Goal: Complete application form: Complete application form

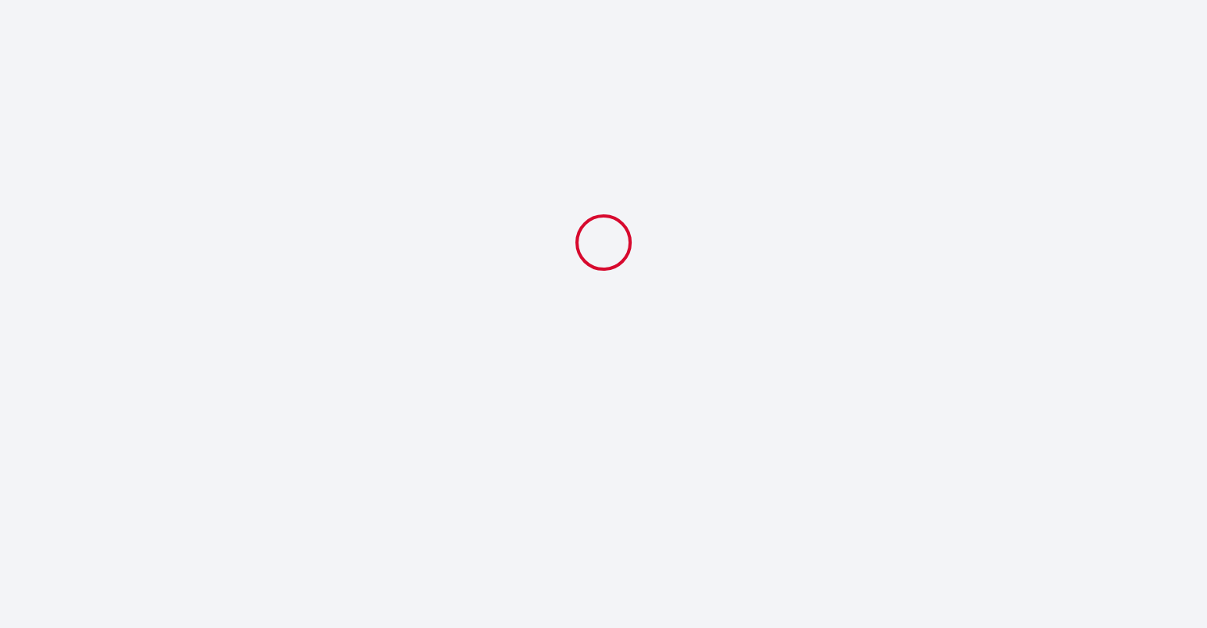
select select
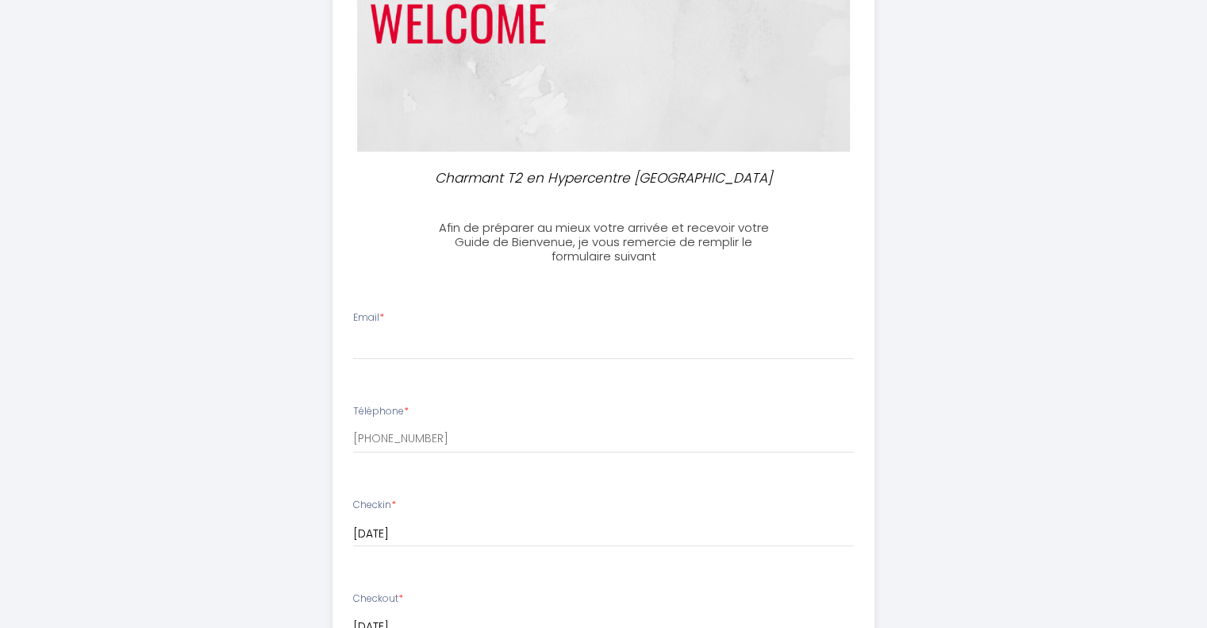
scroll to position [397, 0]
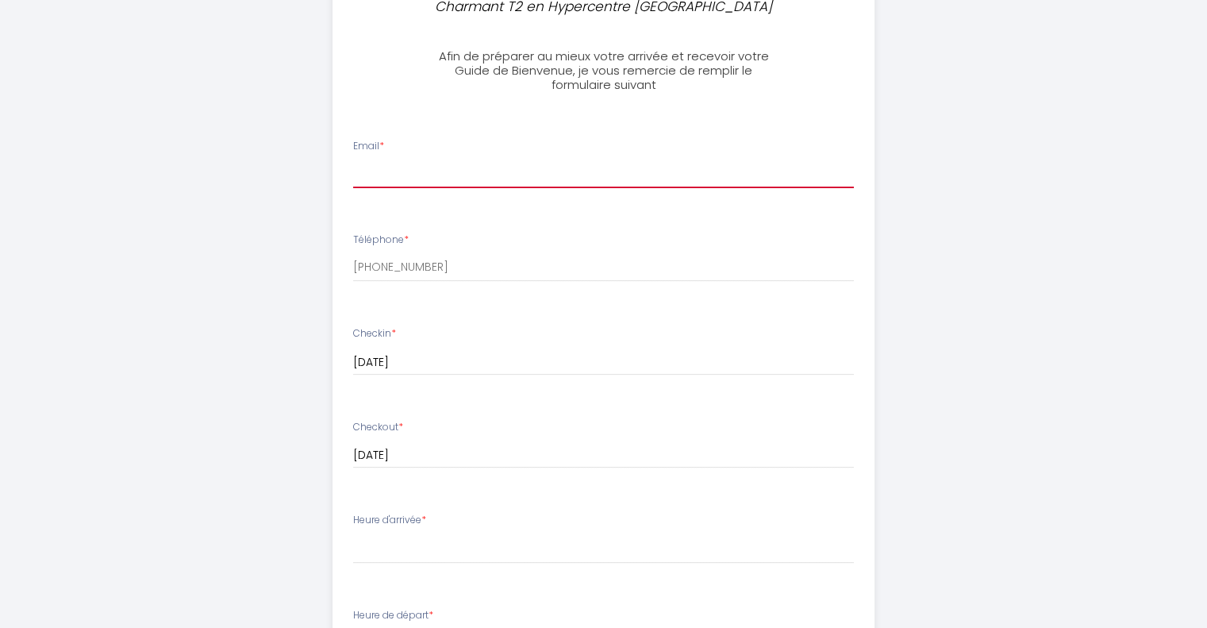
click at [398, 164] on input "Email *" at bounding box center [603, 174] width 501 height 29
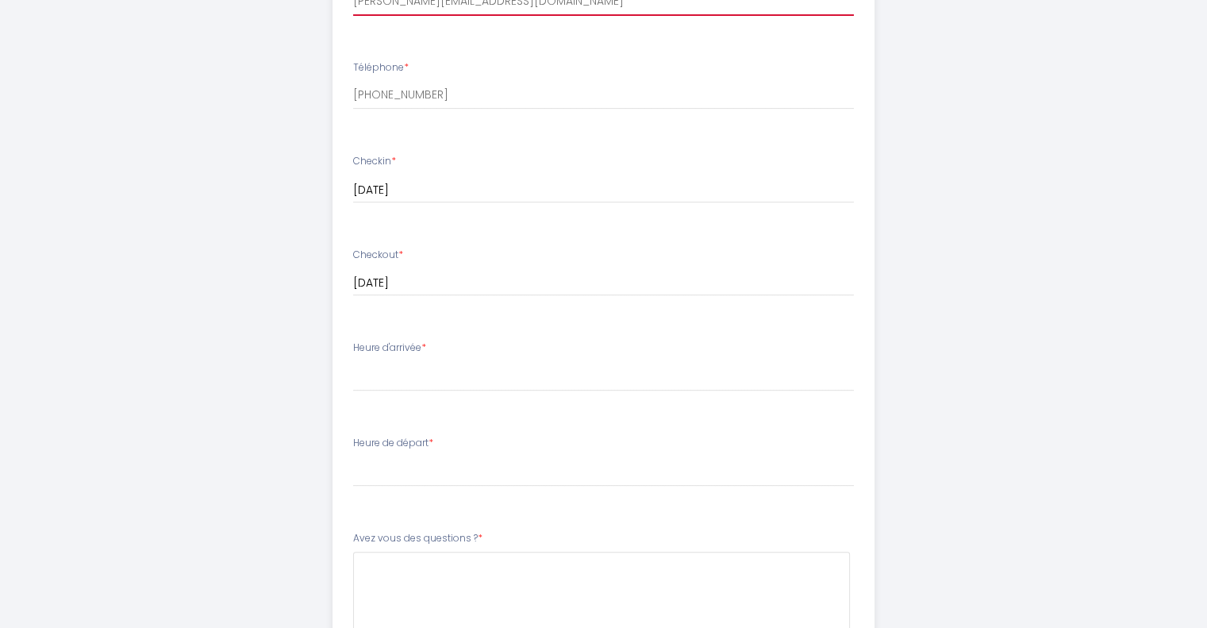
scroll to position [635, 0]
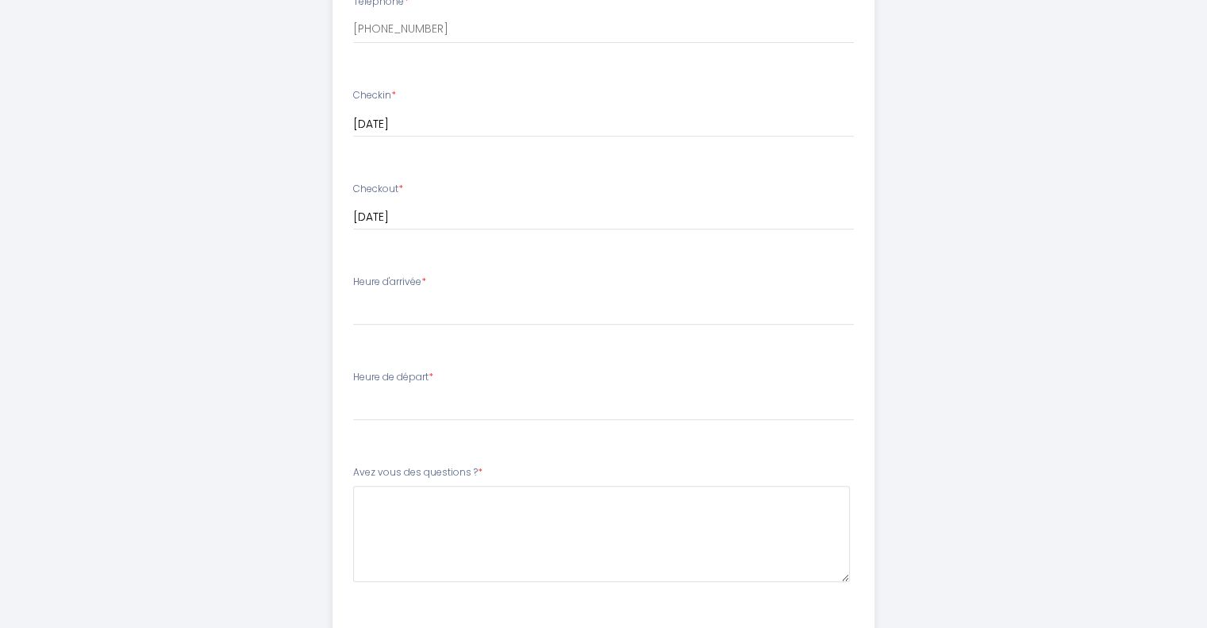
type input "[PERSON_NAME][EMAIL_ADDRESS][DOMAIN_NAME]"
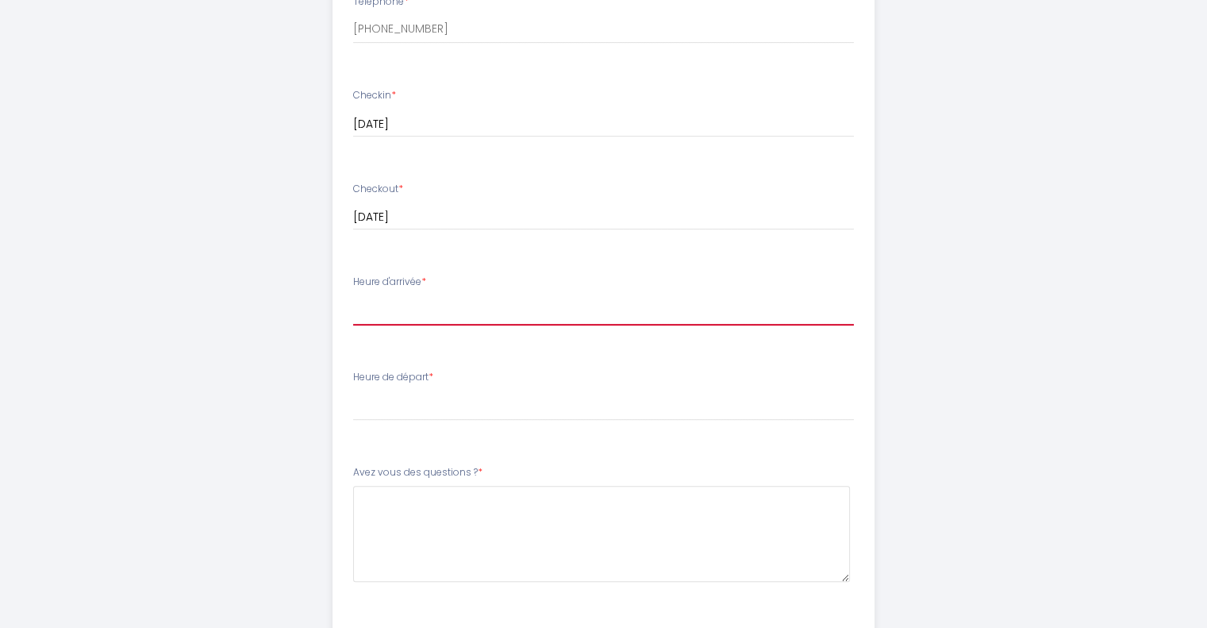
click at [411, 308] on select "15:00 15:30 16:00 16:30 17:00 17:30 18:00 18:30 19:00 19:30 20:00 20:30 21:00 2…" at bounding box center [603, 310] width 501 height 30
select select "17:00"
click at [353, 295] on select "15:00 15:30 16:00 16:30 17:00 17:30 18:00 18:30 19:00 19:30 20:00 20:30 21:00 2…" at bounding box center [603, 310] width 501 height 30
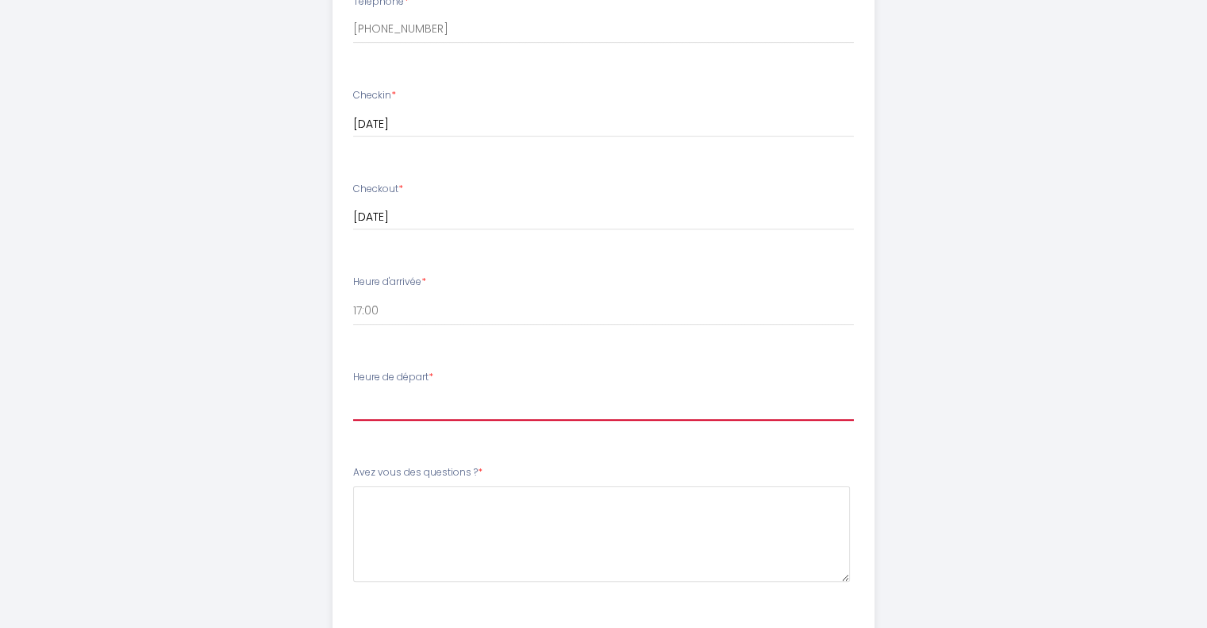
click at [435, 398] on select "00:00 00:30 01:00 01:30 02:00 02:30 03:00 03:30 04:00 04:30 05:00 05:30 06:00 0…" at bounding box center [603, 406] width 501 height 30
select select "11:00"
click at [353, 391] on select "00:00 00:30 01:00 01:30 02:00 02:30 03:00 03:30 04:00 04:30 05:00 05:30 06:00 0…" at bounding box center [603, 406] width 501 height 30
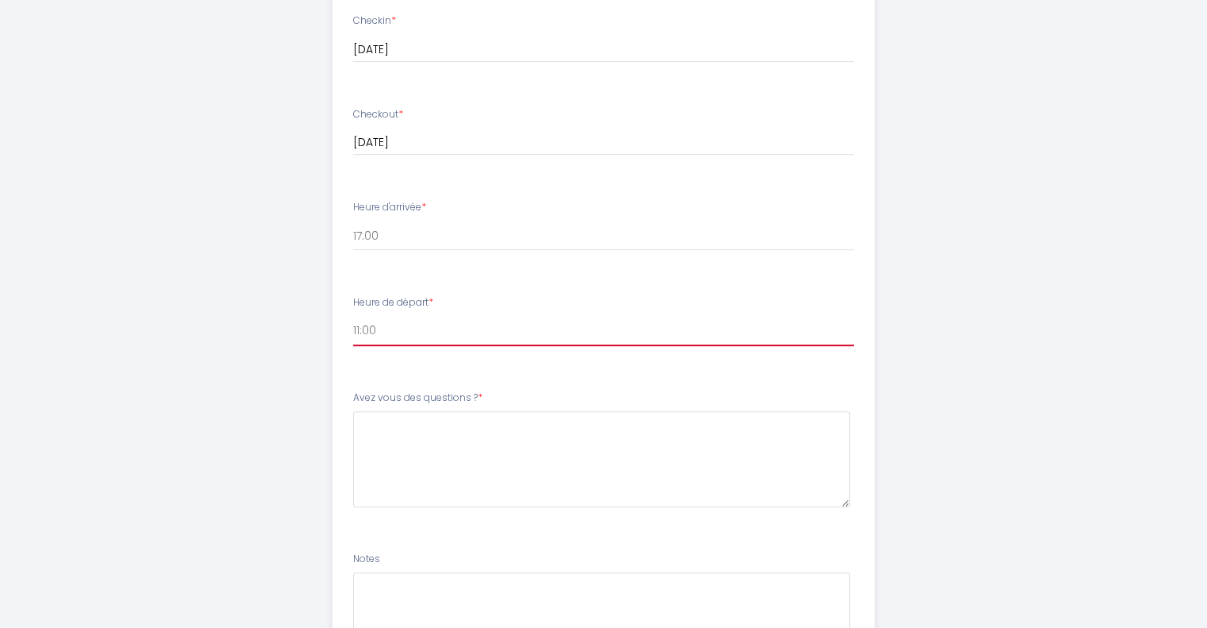
scroll to position [873, 0]
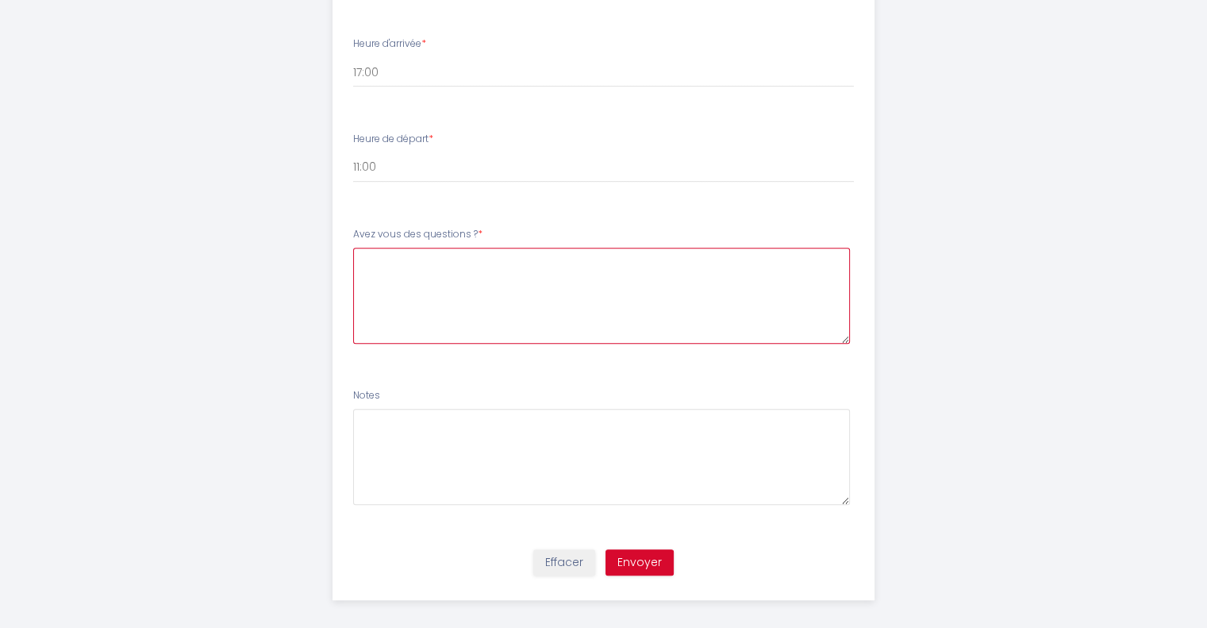
click at [420, 284] on \?6 at bounding box center [601, 296] width 497 height 96
click at [417, 287] on \?6 at bounding box center [601, 296] width 497 height 96
drag, startPoint x: 396, startPoint y: 263, endPoint x: 367, endPoint y: 263, distance: 28.6
click at [367, 263] on \?6 "non" at bounding box center [601, 296] width 497 height 96
click at [396, 269] on \?6 "non" at bounding box center [601, 296] width 497 height 96
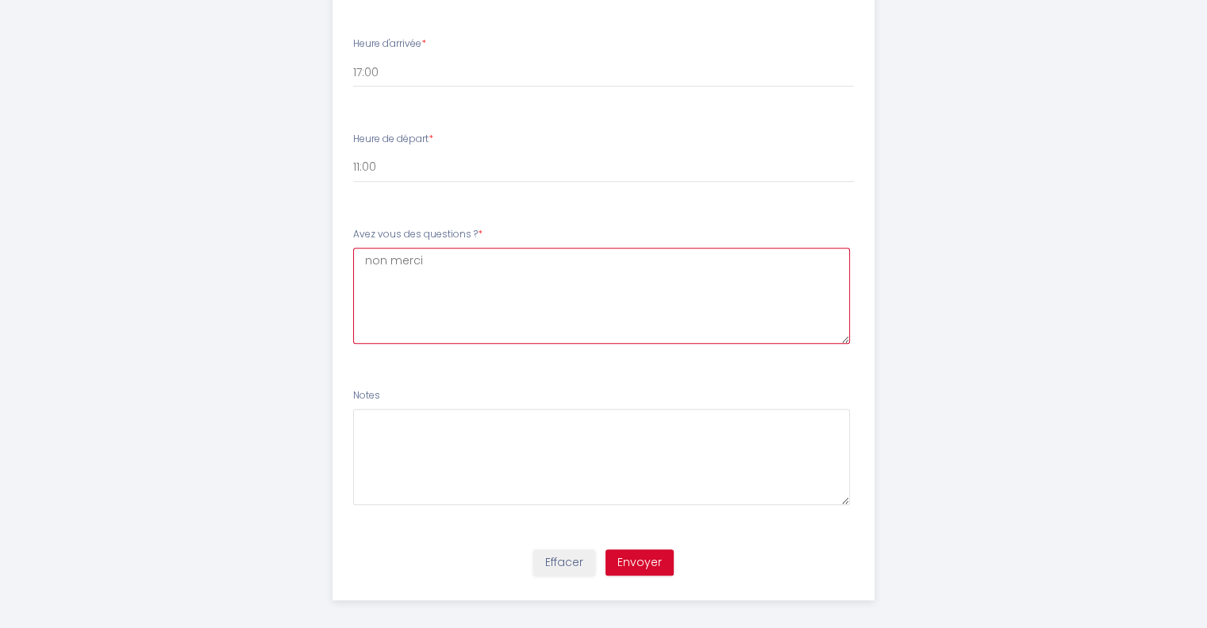
type \?6 "non merci"
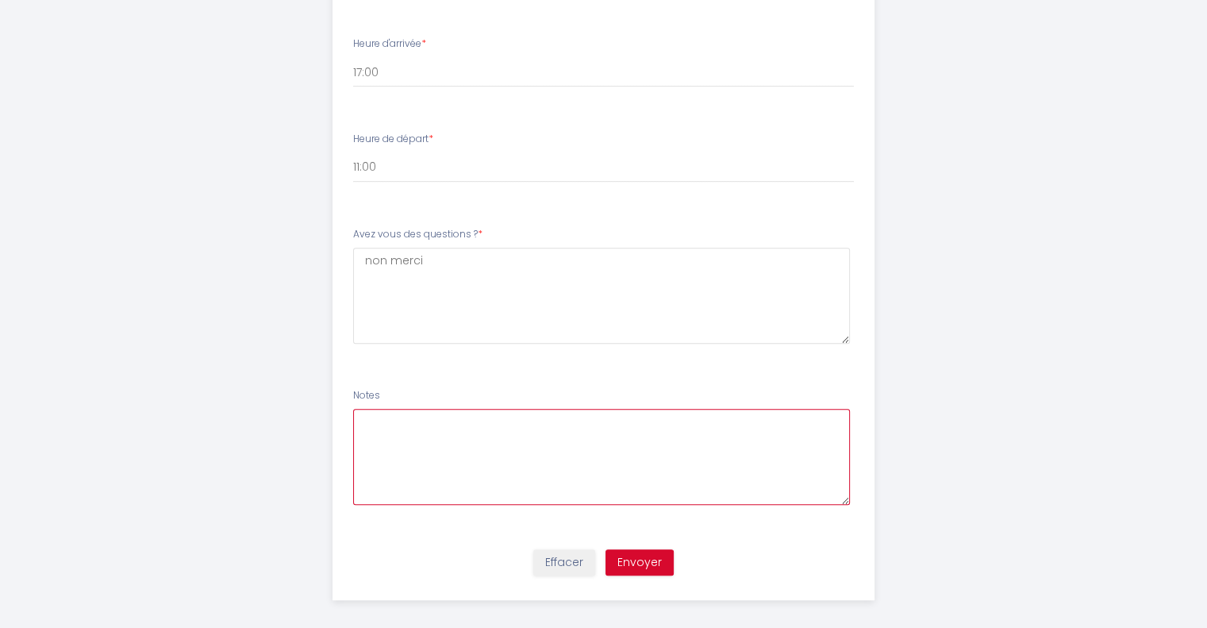
click at [373, 434] on textarea at bounding box center [601, 457] width 497 height 96
click at [363, 421] on textarea "Si vous le souhaitez" at bounding box center [601, 457] width 497 height 96
click at [526, 421] on textarea "Bonjour, Si vous le souhaitez" at bounding box center [601, 457] width 497 height 96
drag, startPoint x: 718, startPoint y: 421, endPoint x: 775, endPoint y: 418, distance: 57.2
click at [775, 418] on textarea "Bonjour, Si vous le souhaitez nous pouvons prendre le logement vers 15h00" at bounding box center [601, 457] width 497 height 96
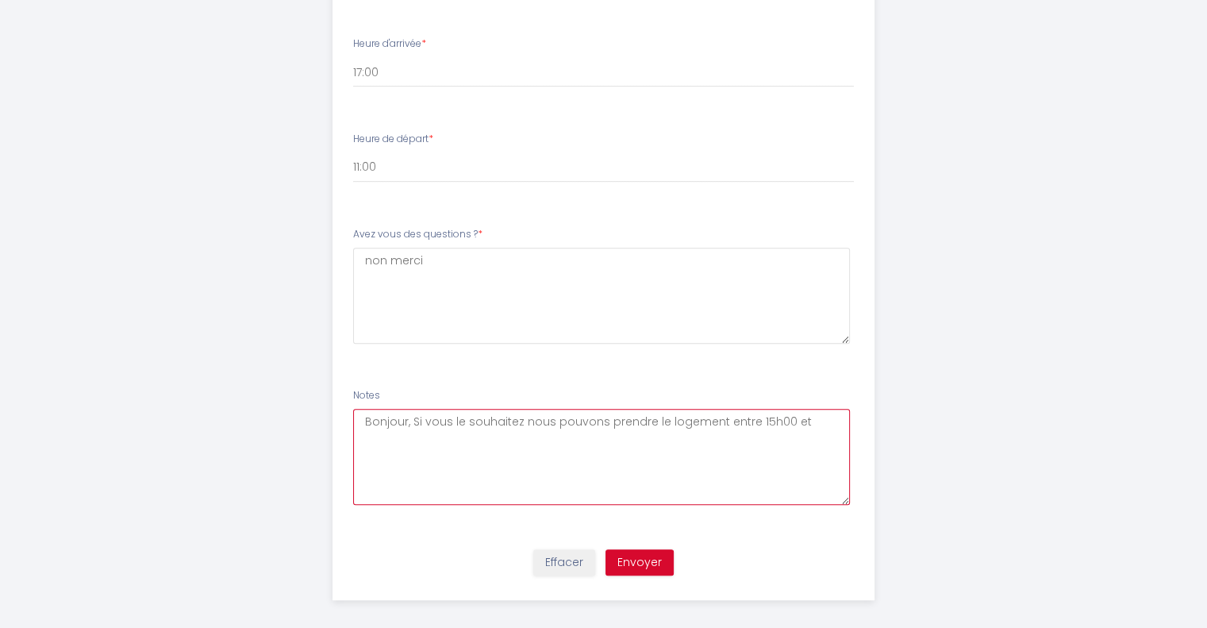
drag, startPoint x: 717, startPoint y: 424, endPoint x: 801, endPoint y: 414, distance: 84.8
click at [801, 414] on textarea "Bonjour, Si vous le souhaitez nous pouvons prendre le logement entre 15h00 et" at bounding box center [601, 457] width 497 height 96
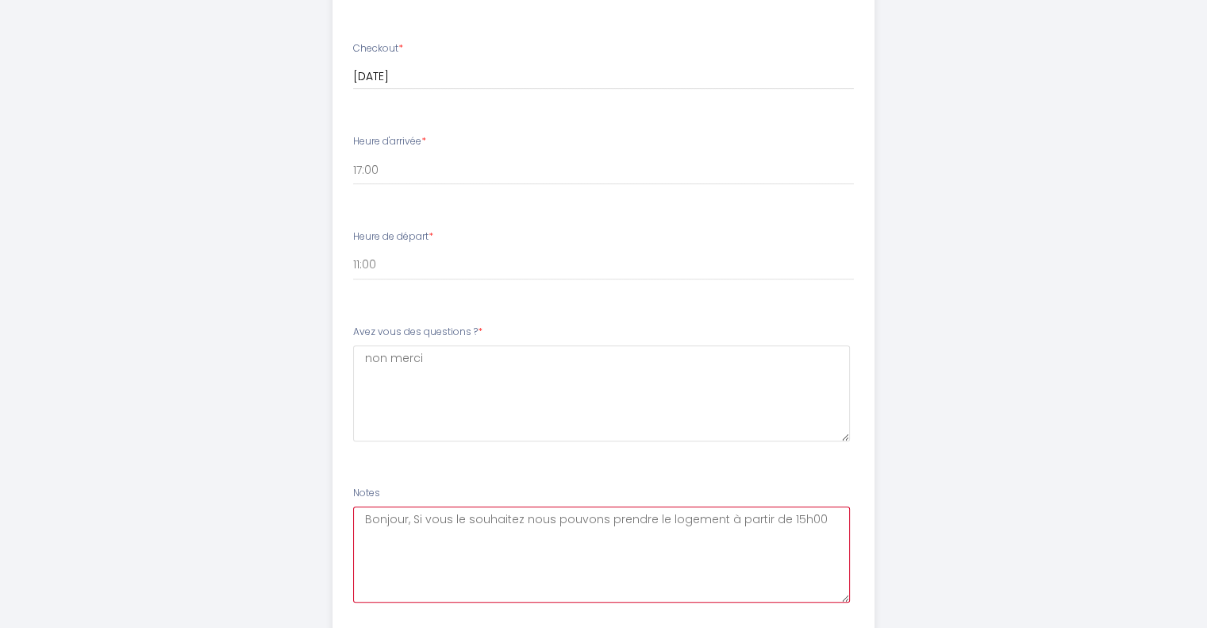
scroll to position [714, 0]
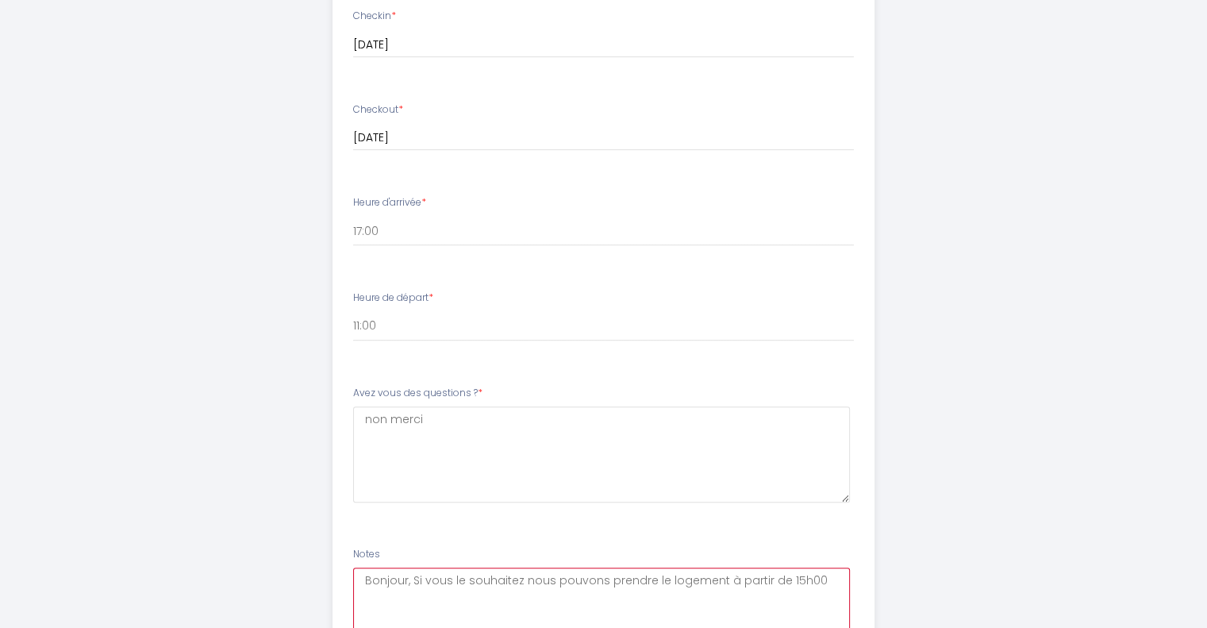
type textarea "Bonjour, Si vous le souhaitez nous pouvons prendre le logement à partir de 15h00"
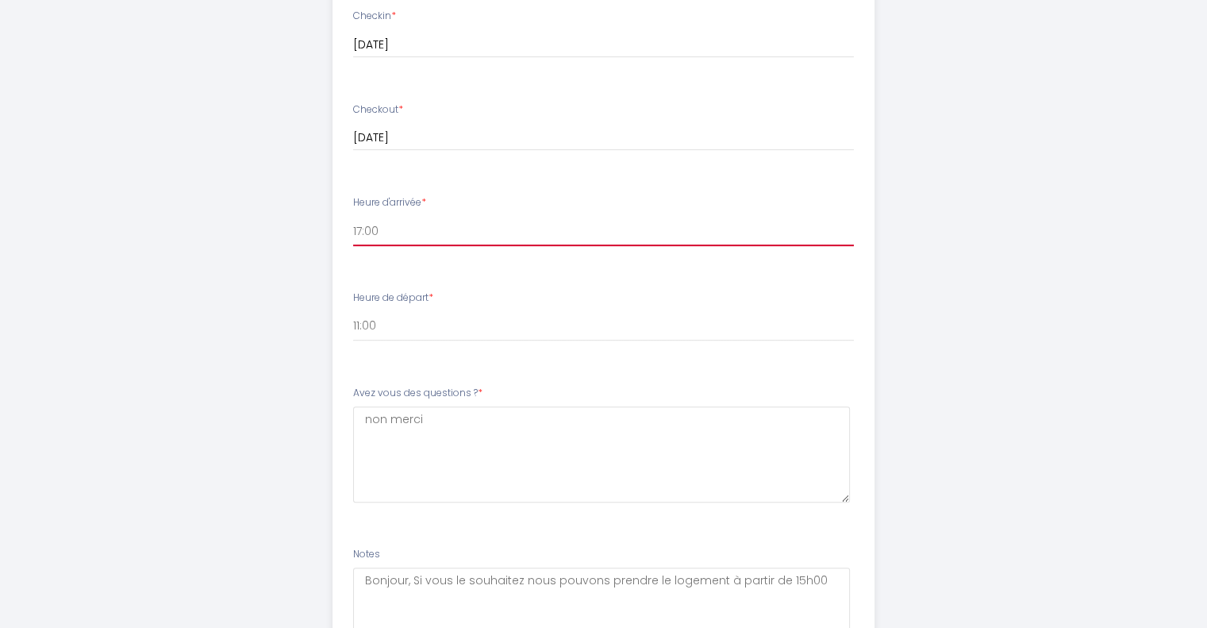
click at [361, 227] on select "15:00 15:30 16:00 16:30 17:00 17:30 18:00 18:30 19:00 19:30 20:00 20:30 21:00 2…" at bounding box center [603, 231] width 501 height 30
select select "15:00"
click at [353, 216] on select "15:00 15:30 16:00 16:30 17:00 17:30 18:00 18:30 19:00 19:30 20:00 20:30 21:00 2…" at bounding box center [603, 231] width 501 height 30
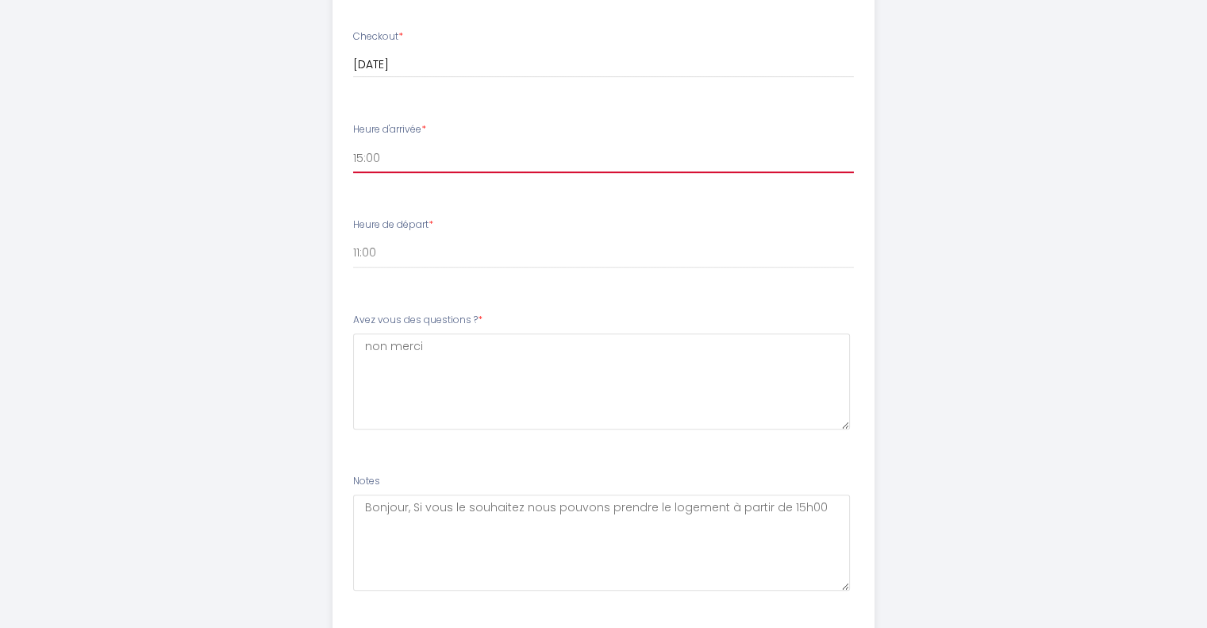
scroll to position [873, 0]
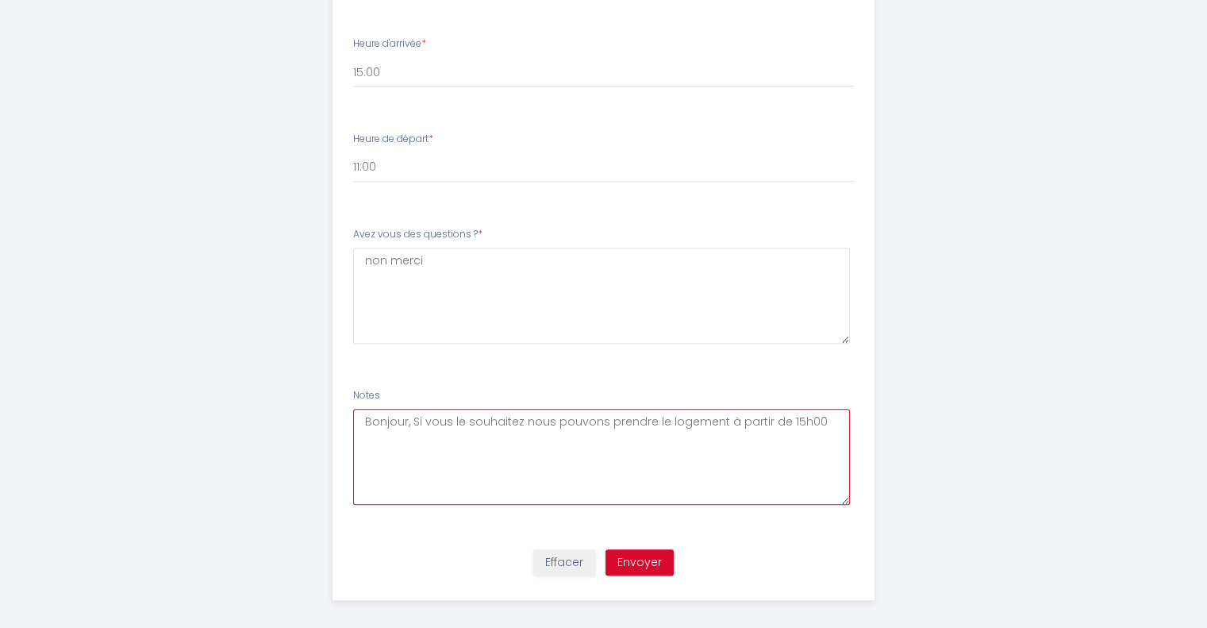
drag, startPoint x: 719, startPoint y: 423, endPoint x: 814, endPoint y: 417, distance: 95.5
click at [814, 417] on textarea "Bonjour, Si vous le souhaitez nous pouvons prendre le logement à partir de 15h00" at bounding box center [601, 457] width 497 height 96
click at [745, 448] on textarea "Bonjour, Si vous le souhaitez nous pouvons prendre le logement à partir de 15h00" at bounding box center [601, 457] width 497 height 96
drag, startPoint x: 552, startPoint y: 422, endPoint x: 827, endPoint y: 425, distance: 275.4
click at [827, 425] on textarea "Bonjour, Si vous le souhaitez nous pouvons prendre le logement à partir de 15h00" at bounding box center [601, 457] width 497 height 96
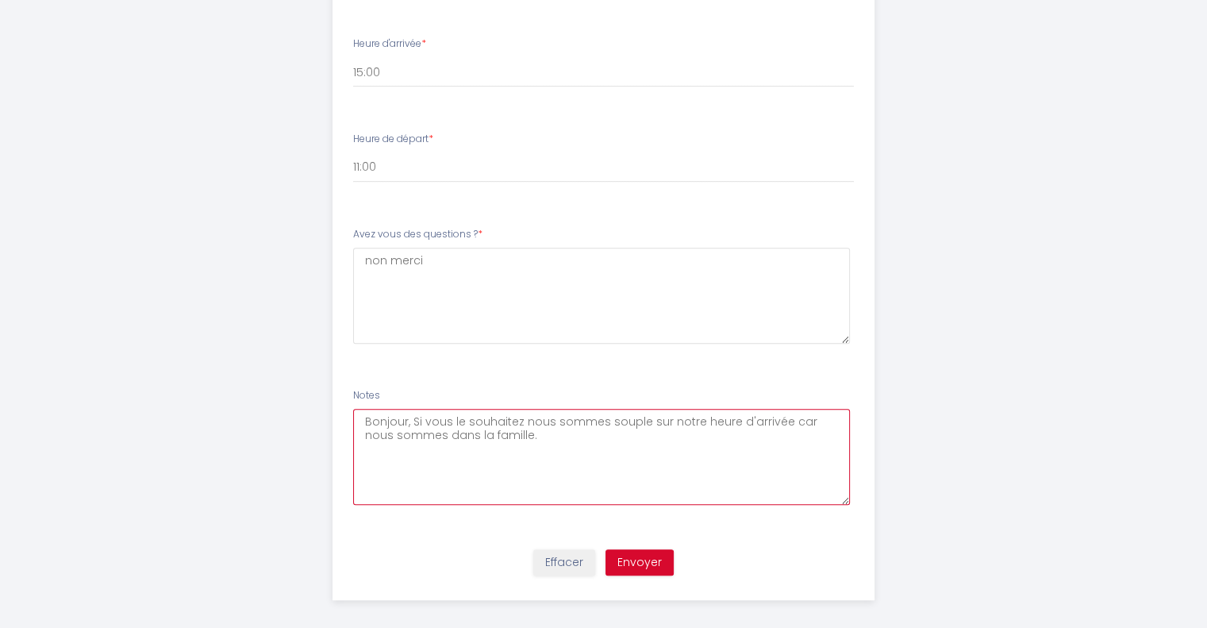
drag, startPoint x: 503, startPoint y: 437, endPoint x: 363, endPoint y: 444, distance: 140.7
click at [363, 444] on textarea "Bonjour, Si vous le souhaitez nous sommes souple sur notre heure d'arrivée car …" at bounding box center [601, 457] width 497 height 96
drag, startPoint x: 777, startPoint y: 418, endPoint x: 826, endPoint y: 418, distance: 49.2
click at [826, 418] on textarea "Bonjour, Si vous le souhaitez nous sommes souple sur notre heure d'arrivée car …" at bounding box center [601, 457] width 497 height 96
type textarea "Bonjour, Si vous le souhaitez nous sommes souple sur notre heure d'arrivée."
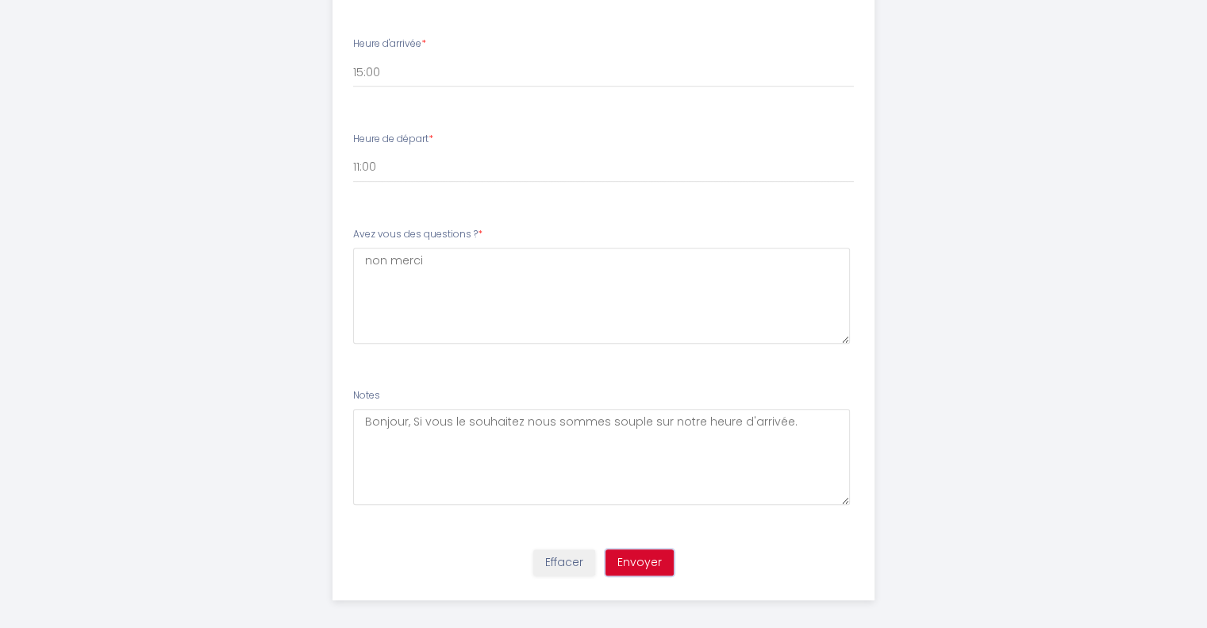
click at [635, 558] on button "Envoyer" at bounding box center [640, 562] width 68 height 27
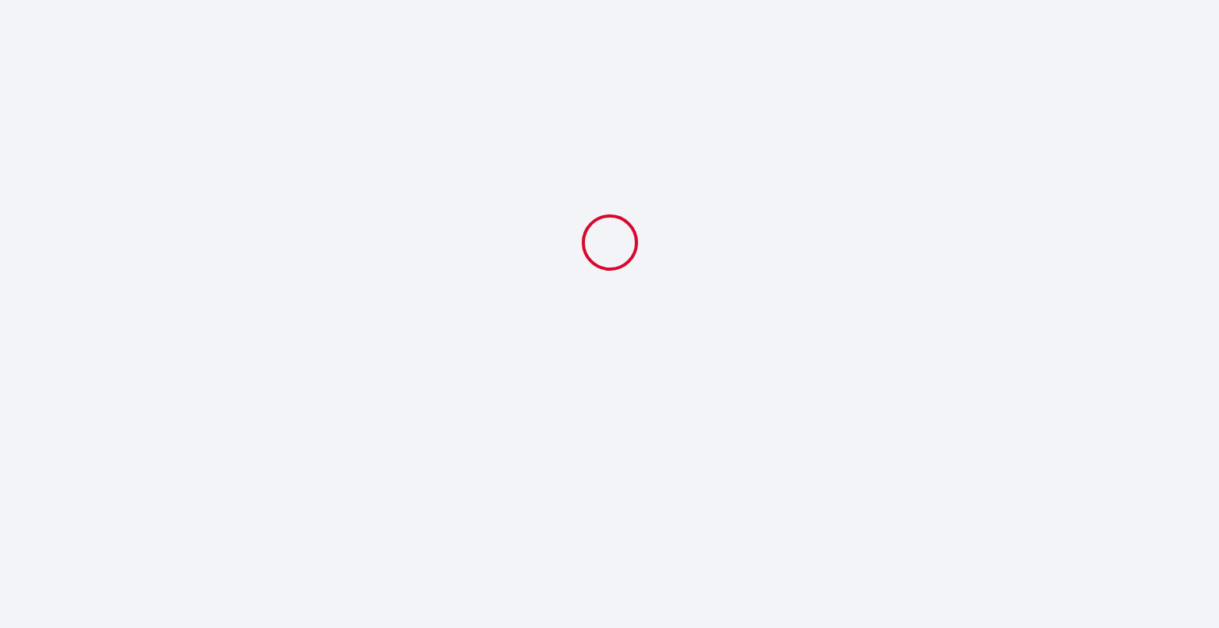
select select "11:00"
